Goal: Task Accomplishment & Management: Manage account settings

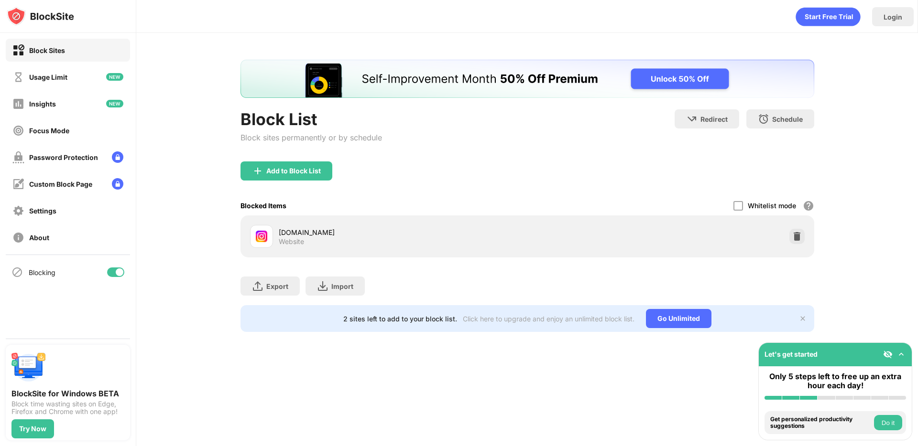
click at [803, 187] on div "Add to Block List" at bounding box center [526, 179] width 573 height 34
click at [793, 235] on img at bounding box center [797, 237] width 10 height 10
